Goal: Task Accomplishment & Management: Complete application form

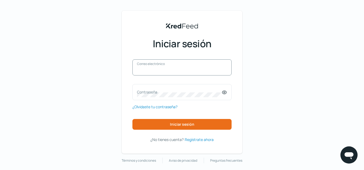
click at [144, 72] on input "Correo electrónico" at bounding box center [182, 70] width 90 height 5
paste input "[EMAIL_ADDRESS][DOMAIN_NAME]"
type input "[EMAIL_ADDRESS][DOMAIN_NAME]"
drag, startPoint x: 148, startPoint y: 85, endPoint x: 146, endPoint y: 92, distance: 7.2
click at [148, 86] on div "Contraseña" at bounding box center [181, 92] width 99 height 16
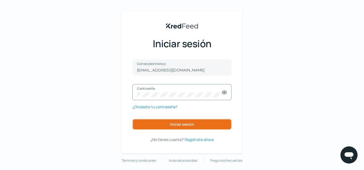
click at [159, 126] on button "Iniciar sesión" at bounding box center [181, 124] width 99 height 11
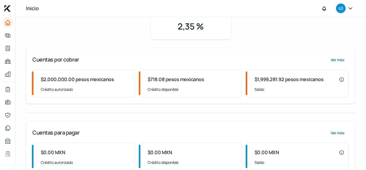
scroll to position [69, 0]
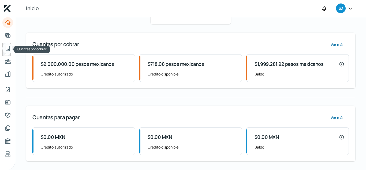
click at [9, 46] on icon "Cuentas por cobrar" at bounding box center [8, 48] width 6 height 6
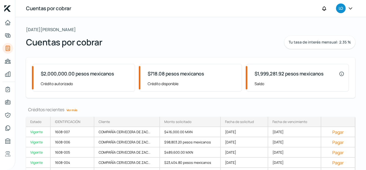
click at [289, 76] on font "$1,999,281.92 pesos mexicanos" at bounding box center [289, 73] width 69 height 6
click at [281, 73] on font "$1,999,281.92 pesos mexicanos" at bounding box center [289, 73] width 69 height 6
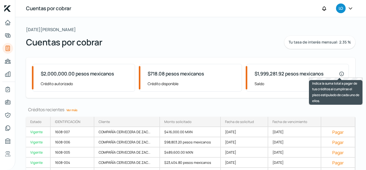
click at [340, 73] on icon at bounding box center [341, 73] width 5 height 5
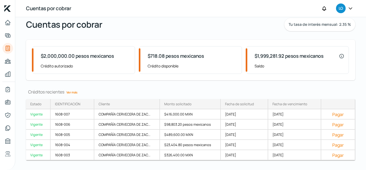
scroll to position [27, 0]
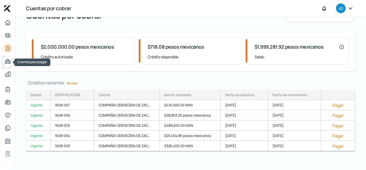
click at [10, 62] on icon "Cuentas para pagar" at bounding box center [7, 61] width 5 height 4
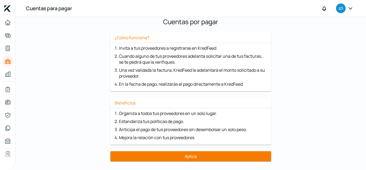
scroll to position [62, 0]
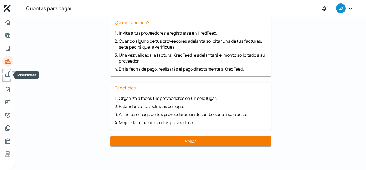
click at [9, 75] on icon "Mis finanzas" at bounding box center [7, 74] width 5 height 5
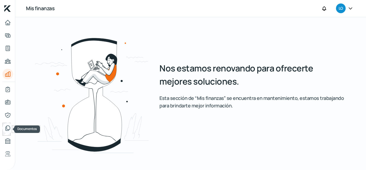
click at [7, 127] on icon "Documentos" at bounding box center [8, 127] width 4 height 5
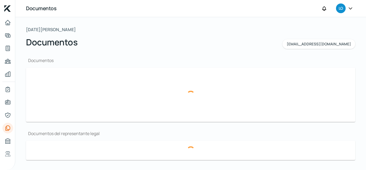
type input "CSF [PERSON_NAME][DATE].pdf"
type input "Estado de Resultados [DATE] [PERSON_NAME] firmado.pdf"
type input "Balance General [DATE] [PERSON_NAME] firmado.pdf"
type input "ASAMBLEA [PERSON_NAME] YA INSCRITA EN RPP PARA TESTIMONIO [DATE].pdf"
type input "BANORTE [DATE].pdf"
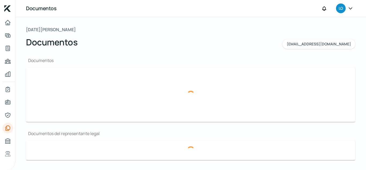
type input "BANORTE [DATE].pdf"
type input "[GEOGRAPHIC_DATA] cuenta Banorte [DATE].pdf"
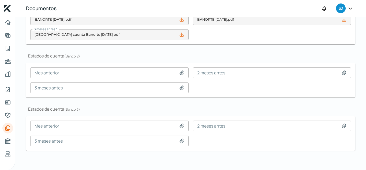
scroll to position [171, 0]
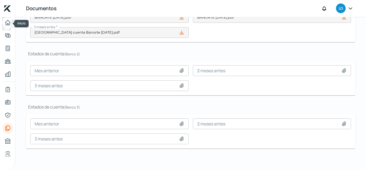
click at [9, 21] on icon "Inicio" at bounding box center [8, 22] width 6 height 6
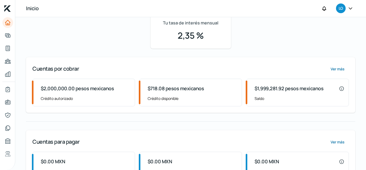
scroll to position [54, 0]
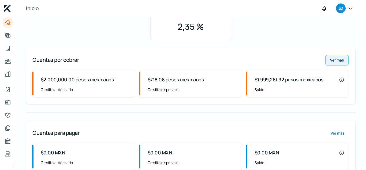
click at [334, 62] on font "Ver más" at bounding box center [337, 59] width 14 height 5
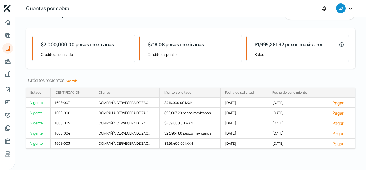
scroll to position [29, 0]
click at [269, 46] on font "$1,999,281.92 pesos mexicanos" at bounding box center [289, 44] width 69 height 6
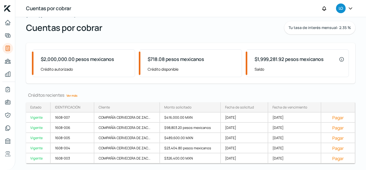
scroll to position [0, 0]
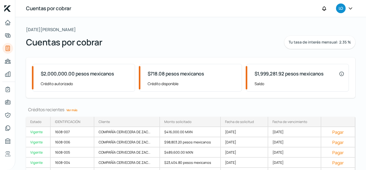
click at [9, 9] on icon "Inicio | KredFeed" at bounding box center [7, 8] width 6 height 6
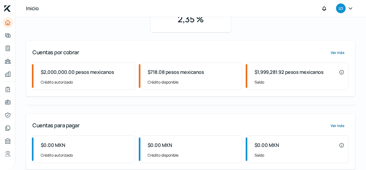
scroll to position [69, 0]
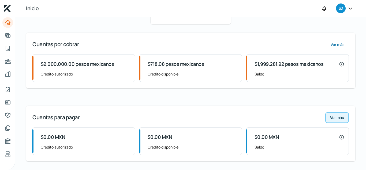
click at [338, 117] on font "Ver más" at bounding box center [337, 117] width 14 height 5
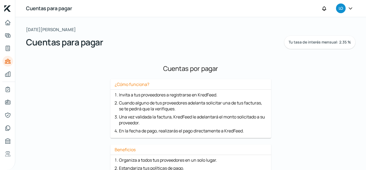
click at [350, 10] on icon at bounding box center [350, 8] width 5 height 5
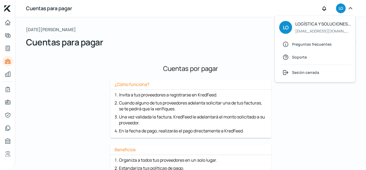
click at [340, 8] on font "LO" at bounding box center [341, 8] width 4 height 5
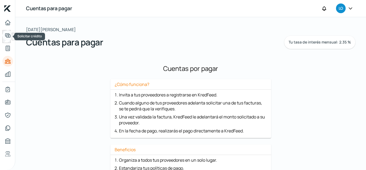
click at [5, 36] on icon "Solicitar crédito" at bounding box center [7, 36] width 5 height 4
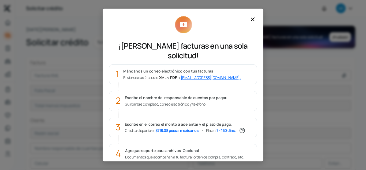
click at [253, 20] on icon at bounding box center [252, 19] width 3 height 3
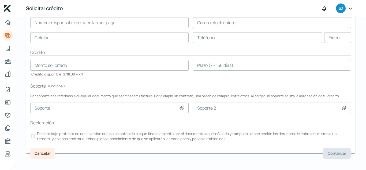
scroll to position [130, 0]
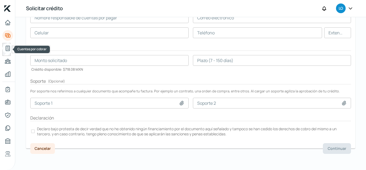
click at [12, 49] on body "Inicio | KredFeed Solicitar crédito LO [DATE][PERSON_NAME] Solicitar crédito Tu…" at bounding box center [183, 85] width 366 height 170
click at [7, 48] on icon "Cuentas por cobrar" at bounding box center [8, 48] width 6 height 6
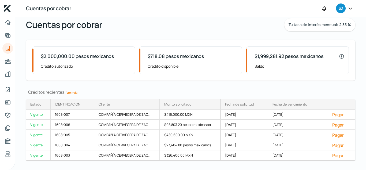
scroll to position [29, 0]
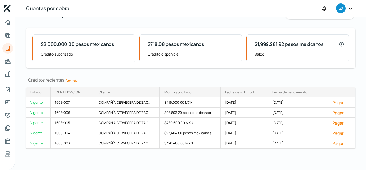
click at [278, 41] on font "$1,999,281.92 pesos mexicanos" at bounding box center [289, 44] width 69 height 6
click at [279, 44] on font "$1,999,281.92 pesos mexicanos" at bounding box center [289, 44] width 69 height 6
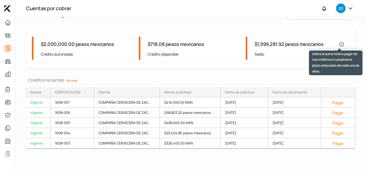
click at [339, 44] on icon at bounding box center [341, 44] width 5 height 5
click at [339, 43] on icon at bounding box center [341, 44] width 5 height 5
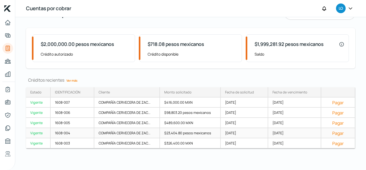
drag, startPoint x: 128, startPoint y: 99, endPoint x: 226, endPoint y: 129, distance: 102.0
click at [0, 0] on div "1608-007 COMPAÑÍA CERVECERA DE ZAC... $416,000.00 MXN [DATE] [DATE] [GEOGRAPHIC…" at bounding box center [0, 0] width 0 height 0
click at [284, 104] on font "[DATE]" at bounding box center [278, 102] width 11 height 5
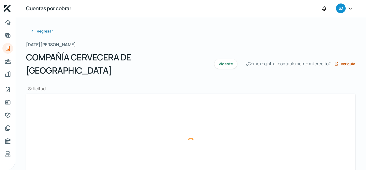
type input "LSR131107KF0_FACTURA_CFDi-61758_CZA890112KS6.xml"
type input "LSR131107KF0_FACTURA_CFDi-61758_CZA890112KS6.pdf"
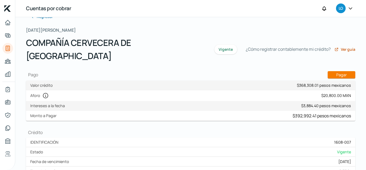
scroll to position [5, 0]
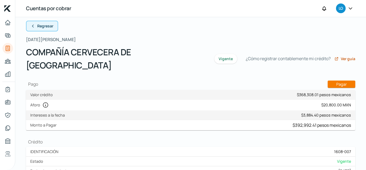
click at [34, 26] on icon at bounding box center [33, 26] width 4 height 4
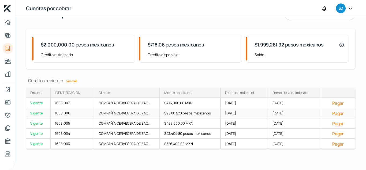
scroll to position [29, 0]
